Goal: Task Accomplishment & Management: Use online tool/utility

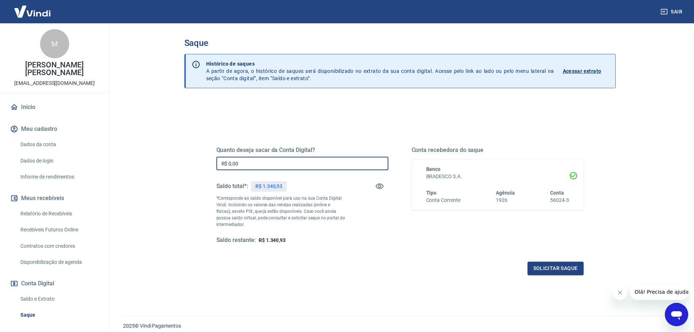
click at [258, 161] on input "R$ 0,00" at bounding box center [302, 163] width 172 height 13
type input "R$ 1.340,93"
click at [543, 267] on button "Solicitar saque" at bounding box center [555, 268] width 56 height 13
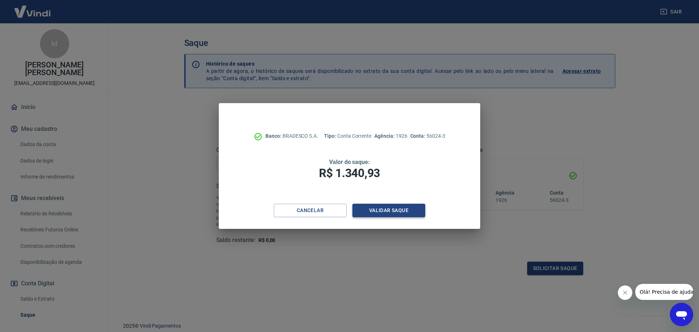
click at [383, 212] on button "Validar saque" at bounding box center [389, 210] width 73 height 13
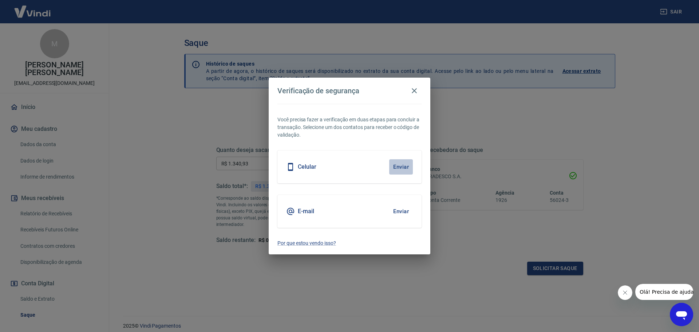
click at [398, 166] on button "Enviar" at bounding box center [401, 166] width 24 height 15
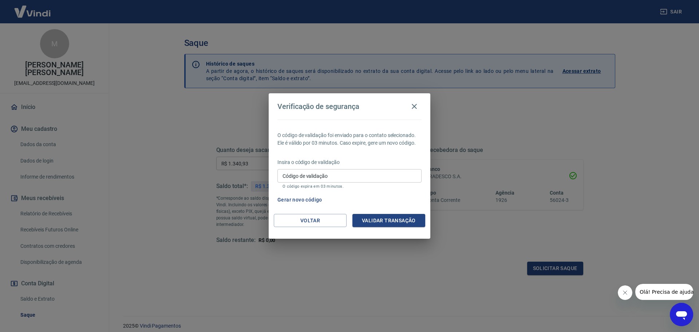
click at [382, 178] on input "Código de validação" at bounding box center [350, 175] width 144 height 13
type input "293326"
click at [394, 219] on button "Validar transação" at bounding box center [389, 220] width 73 height 13
